Goal: Task Accomplishment & Management: Use online tool/utility

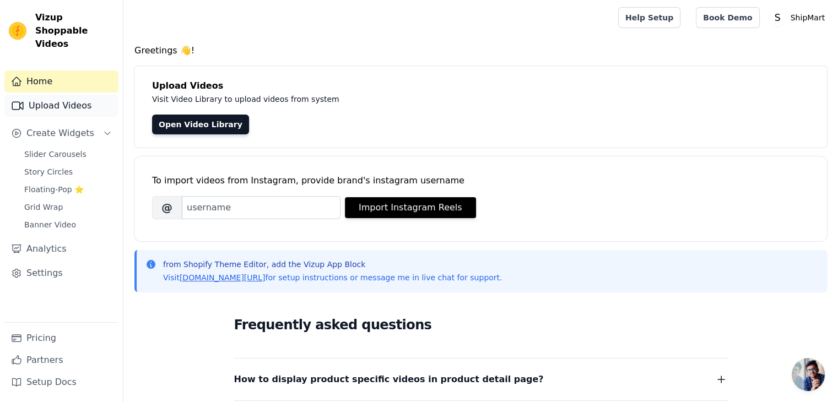
click at [55, 95] on link "Upload Videos" at bounding box center [61, 106] width 114 height 22
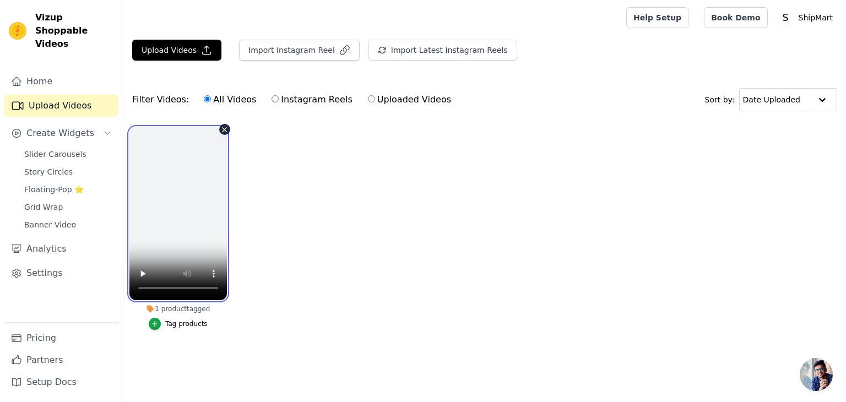
click at [181, 216] on video at bounding box center [177, 213] width 97 height 173
click at [223, 124] on div "1 product tagged Tag products" at bounding box center [178, 230] width 110 height 219
click at [207, 148] on video at bounding box center [177, 213] width 97 height 173
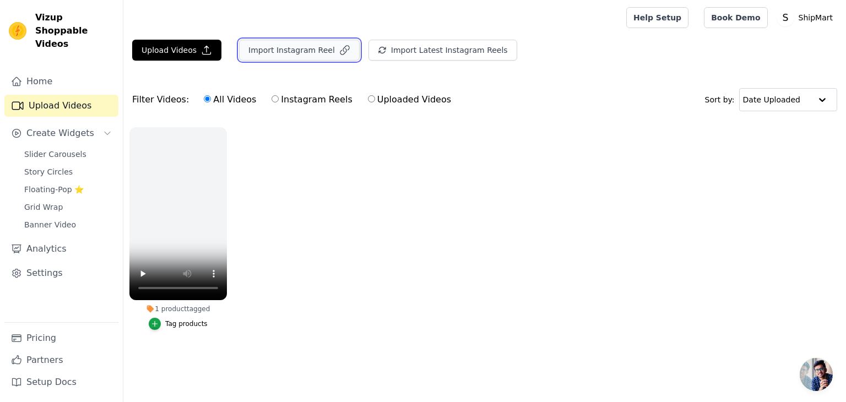
click at [322, 58] on button "Import Instagram Reel" at bounding box center [299, 50] width 121 height 21
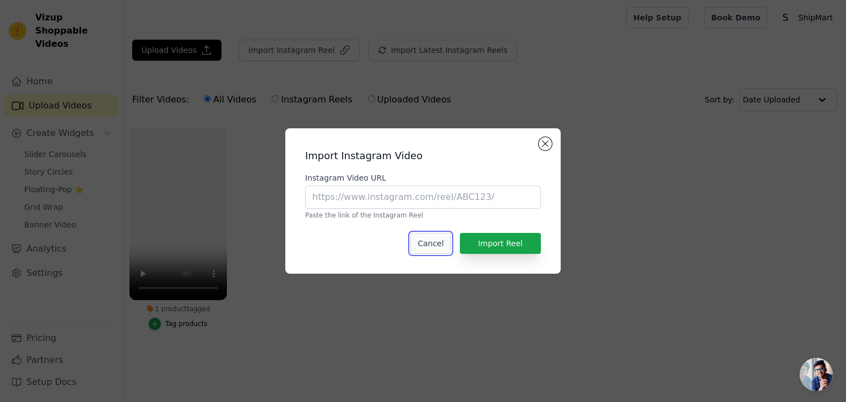
click at [425, 241] on button "Cancel" at bounding box center [430, 243] width 40 height 21
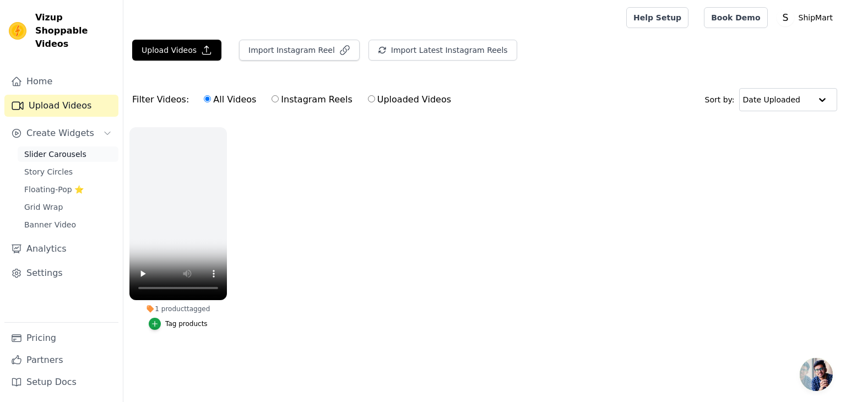
click at [55, 147] on link "Slider Carousels" at bounding box center [68, 154] width 101 height 15
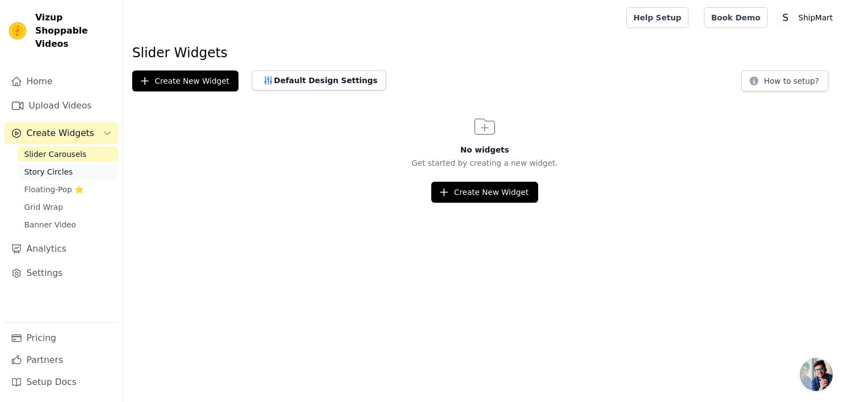
click at [55, 166] on span "Story Circles" at bounding box center [48, 171] width 48 height 11
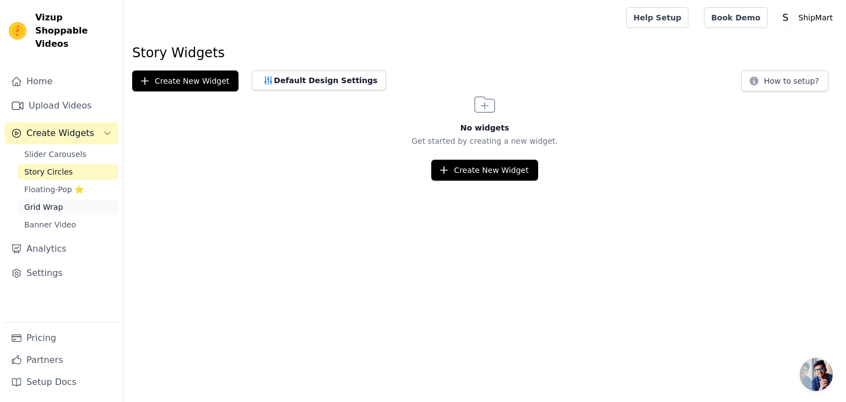
click at [43, 202] on span "Grid Wrap" at bounding box center [43, 207] width 39 height 11
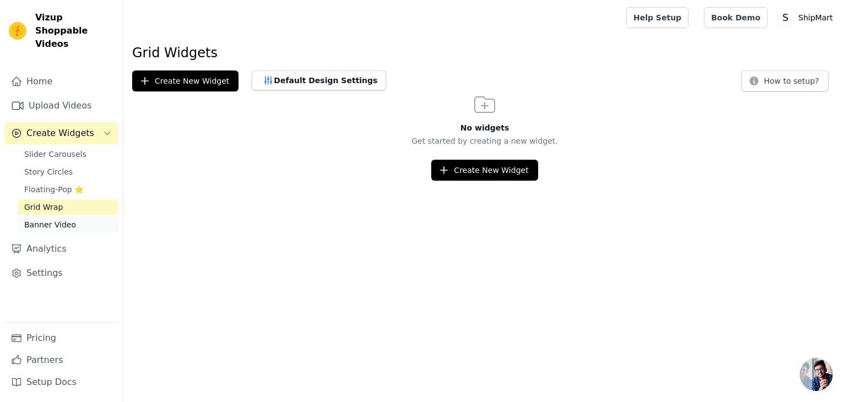
click at [46, 219] on span "Banner Video" at bounding box center [50, 224] width 52 height 11
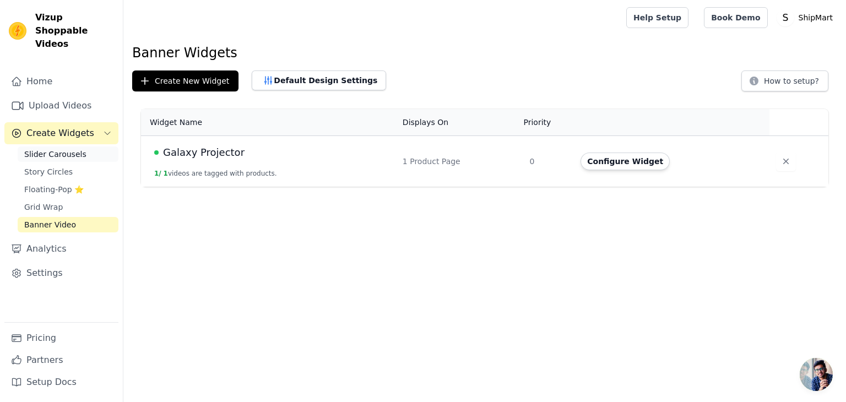
click at [59, 149] on span "Slider Carousels" at bounding box center [55, 154] width 62 height 11
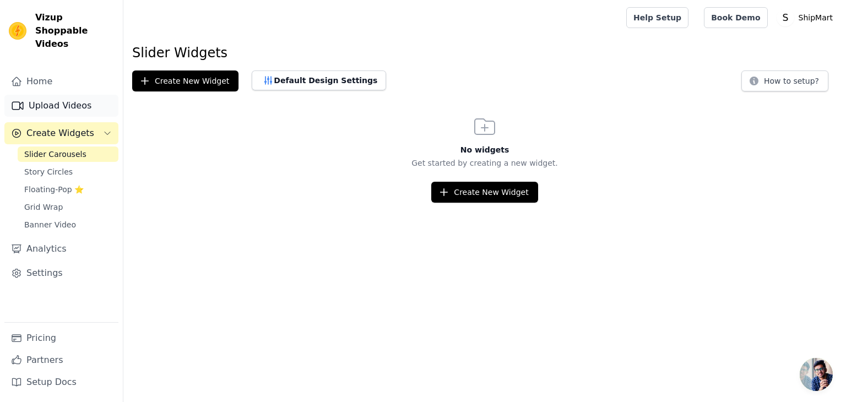
click at [80, 95] on link "Upload Videos" at bounding box center [61, 106] width 114 height 22
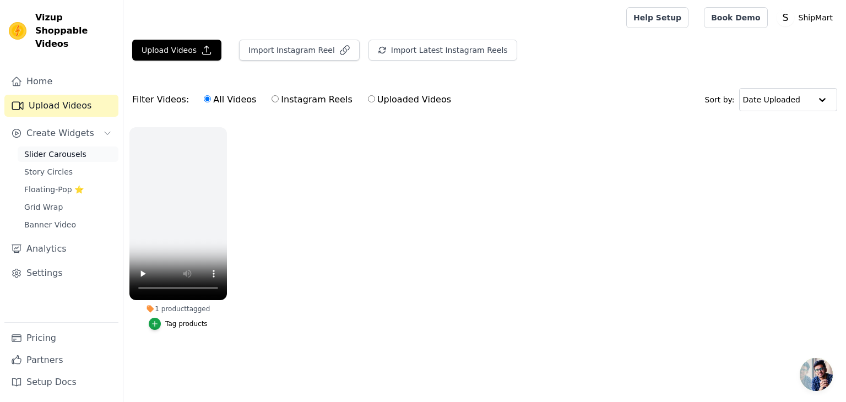
click at [68, 147] on link "Slider Carousels" at bounding box center [68, 154] width 101 height 15
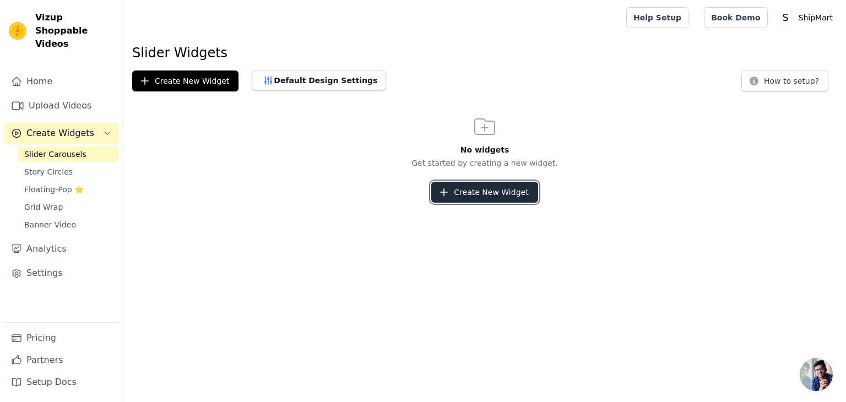
click at [480, 186] on button "Create New Widget" at bounding box center [484, 192] width 106 height 21
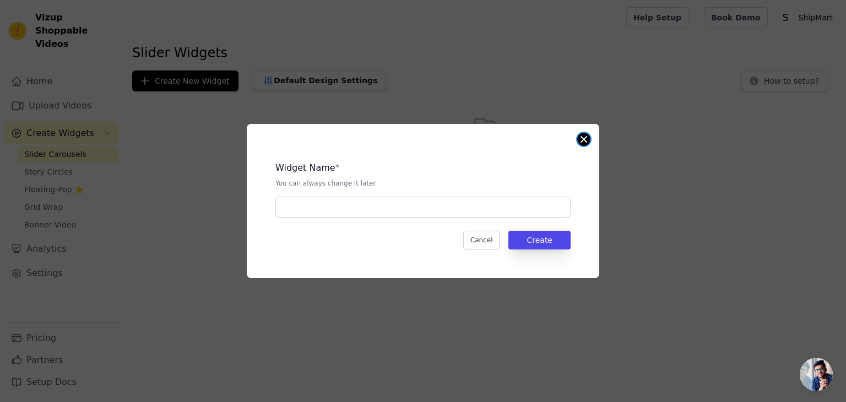
click at [583, 139] on button "Close modal" at bounding box center [583, 139] width 13 height 13
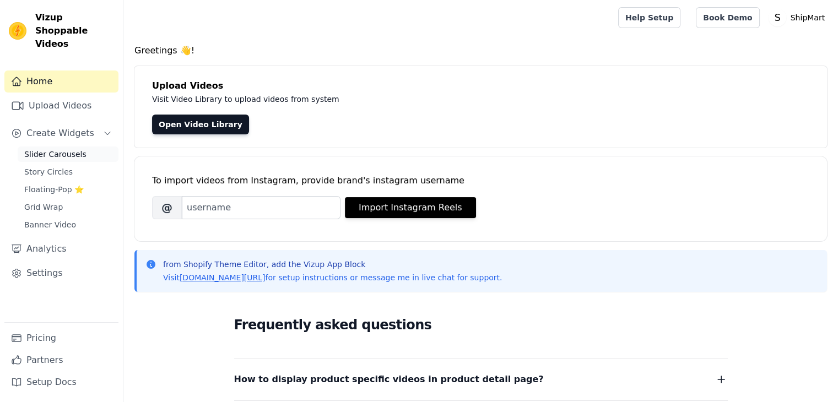
click at [51, 149] on span "Slider Carousels" at bounding box center [55, 154] width 62 height 11
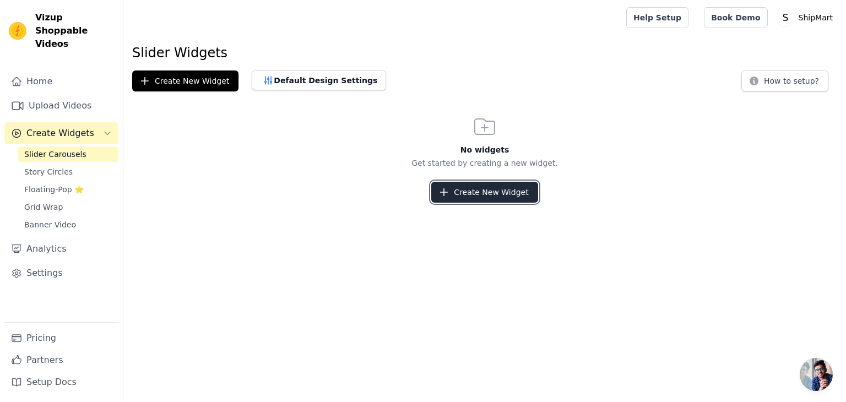
click at [497, 197] on button "Create New Widget" at bounding box center [484, 192] width 106 height 21
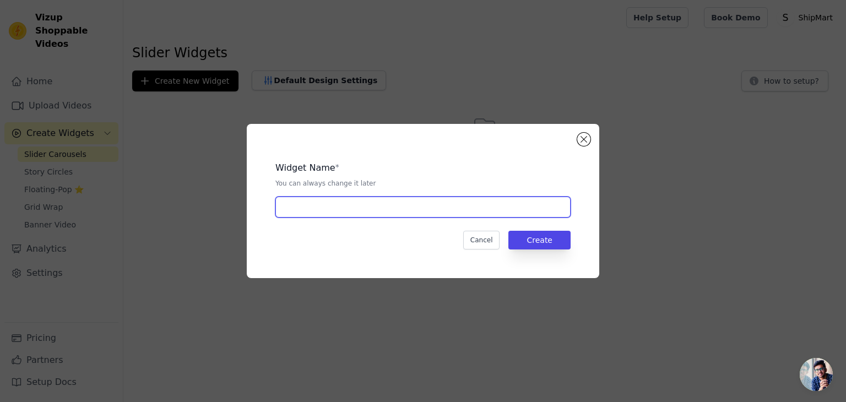
click at [437, 214] on input "text" at bounding box center [422, 207] width 295 height 21
type input "C"
type input "Find"
type input "W"
type input "C"
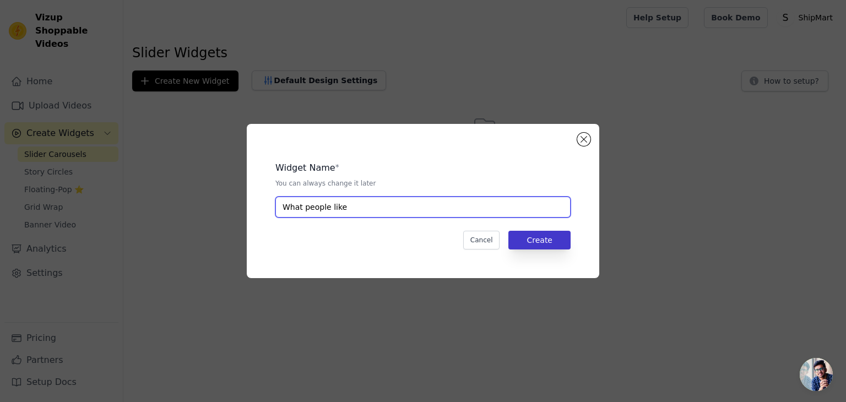
type input "What people like"
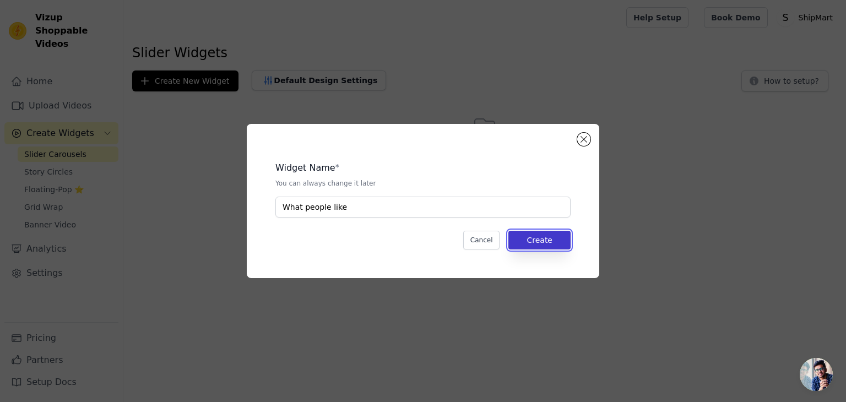
click at [568, 245] on button "Create" at bounding box center [539, 240] width 62 height 19
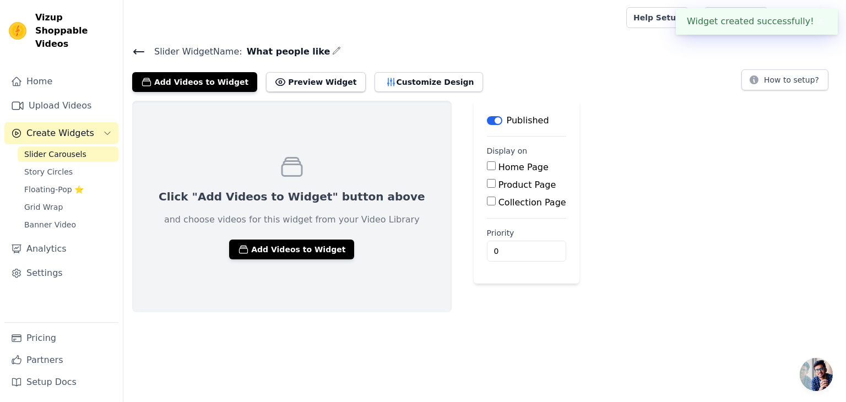
click at [809, 385] on span "Open chat" at bounding box center [816, 374] width 33 height 33
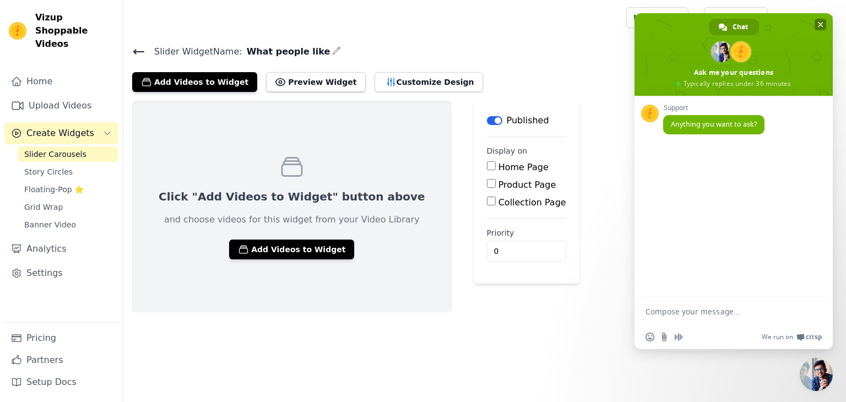
click at [818, 20] on span "Close chat" at bounding box center [821, 25] width 12 height 12
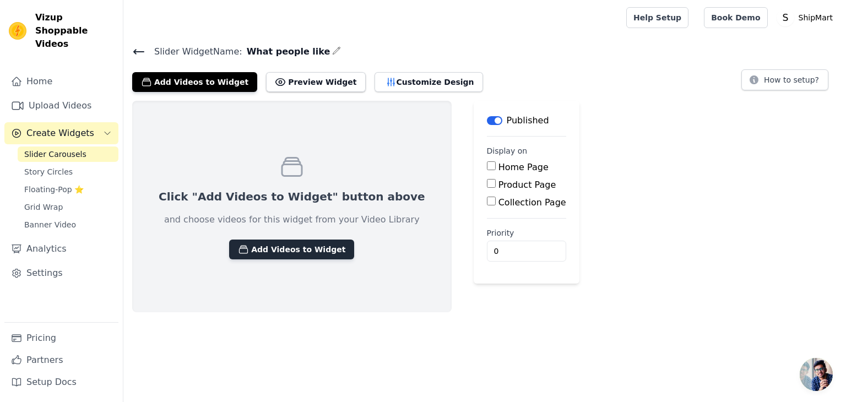
click at [275, 256] on button "Add Videos to Widget" at bounding box center [291, 250] width 125 height 20
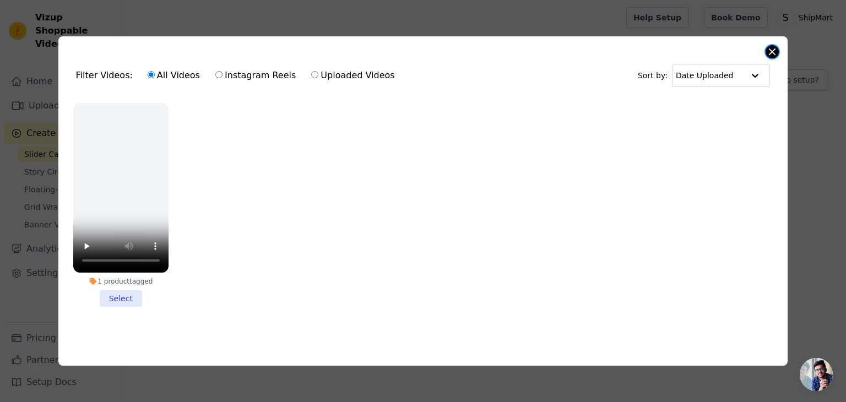
click at [771, 51] on button "Close modal" at bounding box center [772, 51] width 13 height 13
